Goal: Use online tool/utility: Utilize a website feature to perform a specific function

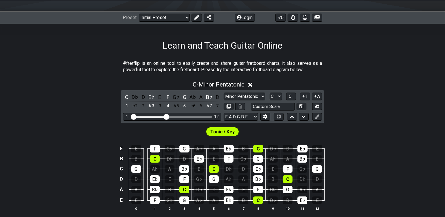
scroll to position [79, 0]
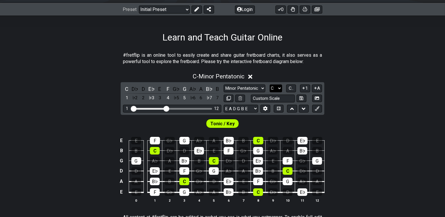
click at [277, 87] on select "A♭ A A♯ B♭ B C C♯ D♭ D D♯ E♭ E F F♯ G♭ G G♯" at bounding box center [275, 88] width 12 height 8
click at [252, 108] on select "E A D G B E E A D G B E E A D G B E B E A D F♯ B A D G C E A D A D G B E E♭ A♭ …" at bounding box center [241, 109] width 34 height 8
select select "C G C F A D"
click at [224, 105] on select "E A D G B E E A D G B E E A D G B E B E A D F♯ B A D G C E A D A D G B E E♭ A♭ …" at bounding box center [241, 109] width 34 height 8
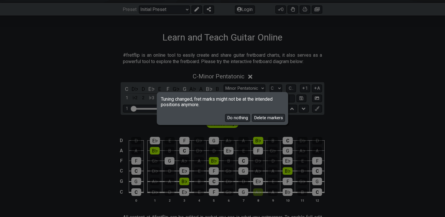
drag, startPoint x: 258, startPoint y: 119, endPoint x: 248, endPoint y: 128, distance: 13.3
click at [258, 118] on button "Delete markers" at bounding box center [268, 118] width 33 height 8
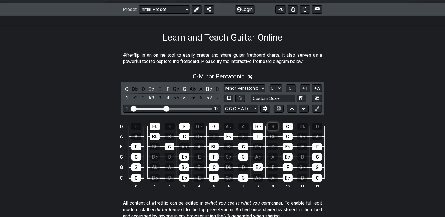
scroll to position [52, 0]
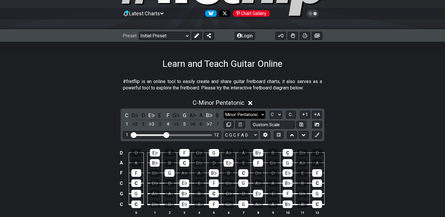
click at [244, 115] on select "Minor Pentatonic Click to edit Minor Pentatonic Major Pentatonic Minor Blues Ma…" at bounding box center [245, 115] width 42 height 8
select select "Minor / Aeolian"
click at [224, 111] on select "Minor Pentatonic Click to edit Minor Pentatonic Major Pentatonic Minor Blues Ma…" at bounding box center [245, 115] width 42 height 8
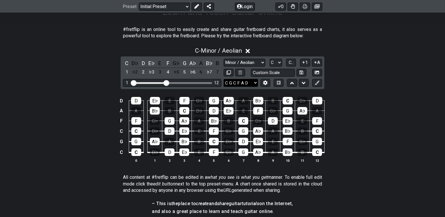
scroll to position [105, 0]
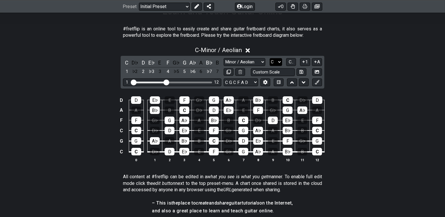
drag, startPoint x: 276, startPoint y: 64, endPoint x: 261, endPoint y: 127, distance: 64.9
click at [276, 64] on select "A♭ A A♯ B♭ B C C♯ D♭ D D♯ E♭ E F F♯ G♭ G G♯" at bounding box center [275, 62] width 12 height 8
click at [269, 58] on select "A♭ A A♯ B♭ B C C♯ D♭ D D♯ E♭ E F F♯ G♭ G G♯" at bounding box center [275, 62] width 12 height 8
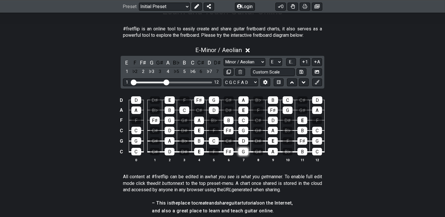
click at [243, 152] on div "G" at bounding box center [243, 152] width 10 height 8
click at [244, 150] on div "G" at bounding box center [243, 152] width 10 height 8
click at [304, 152] on div "B" at bounding box center [302, 152] width 10 height 8
click at [285, 151] on div "B♭" at bounding box center [287, 152] width 10 height 8
click at [274, 57] on div "E F F♯ G G♯ A B♭ B C C♯ D D♯ 1 ♭2 2 ♭3 3 4 ♭5 5 ♭6 6 ♭7 7 Minor Pentatonic Clic…" at bounding box center [223, 72] width 204 height 33
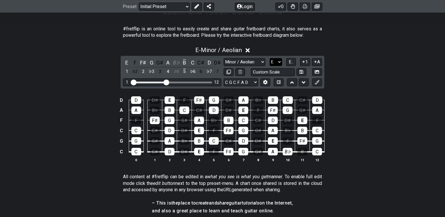
click at [274, 60] on select "A♭ A A♯ B♭ B C C♯ D♭ D D♯ E♭ E F F♯ G♭ G G♯" at bounding box center [275, 62] width 12 height 8
select select "D"
click at [269, 58] on select "A♭ A A♯ B♭ B C C♯ D♭ D D♯ E♭ E F F♯ G♭ G G♯" at bounding box center [275, 62] width 12 height 8
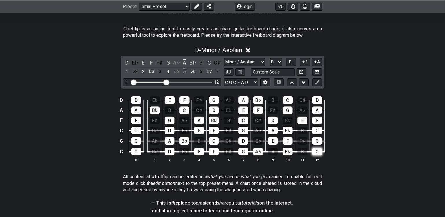
click at [317, 151] on div "C" at bounding box center [317, 152] width 10 height 8
click at [138, 150] on div "C" at bounding box center [136, 152] width 10 height 8
click at [154, 151] on div "C♯" at bounding box center [155, 152] width 10 height 8
click at [138, 128] on div "C" at bounding box center [136, 131] width 10 height 8
drag, startPoint x: 156, startPoint y: 130, endPoint x: 151, endPoint y: 125, distance: 7.4
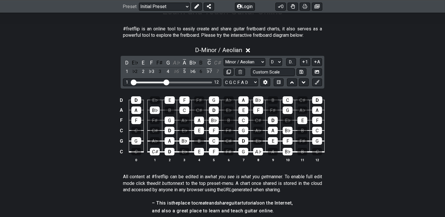
click at [156, 130] on div "C♯" at bounding box center [155, 131] width 10 height 8
click at [319, 131] on div "C" at bounding box center [317, 131] width 10 height 8
